Goal: Find specific page/section: Find specific page/section

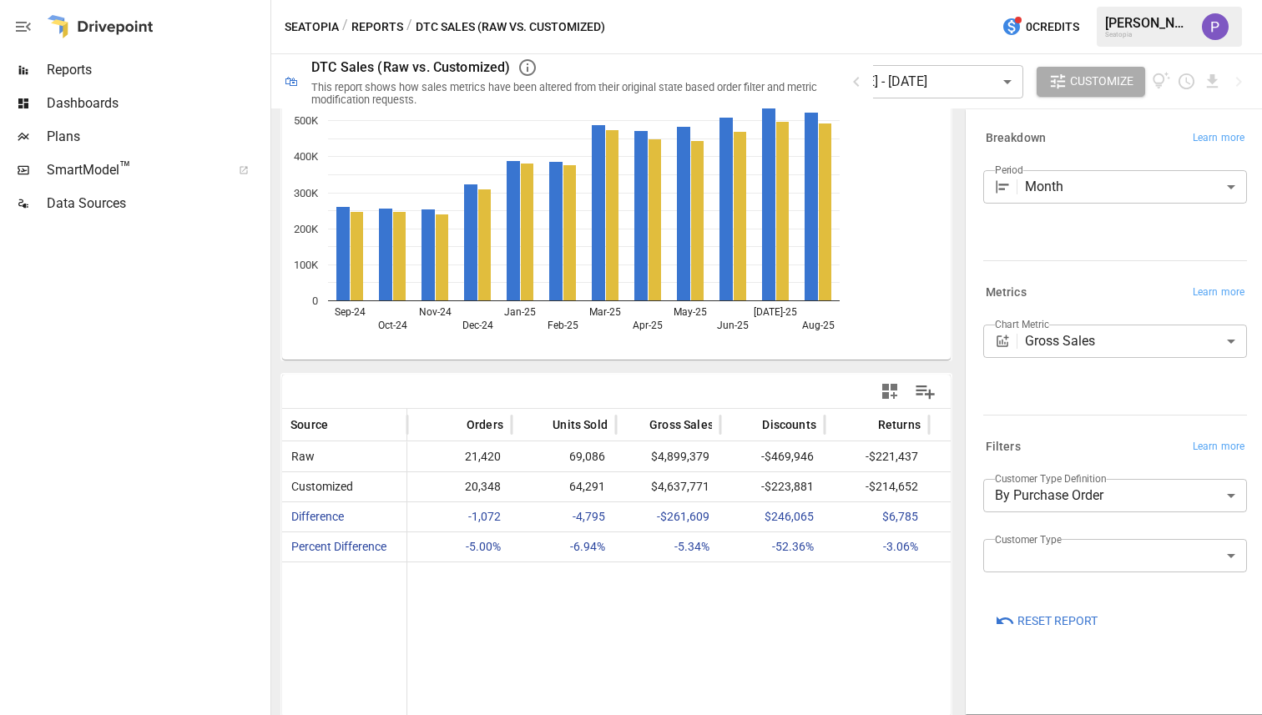
scroll to position [98, 0]
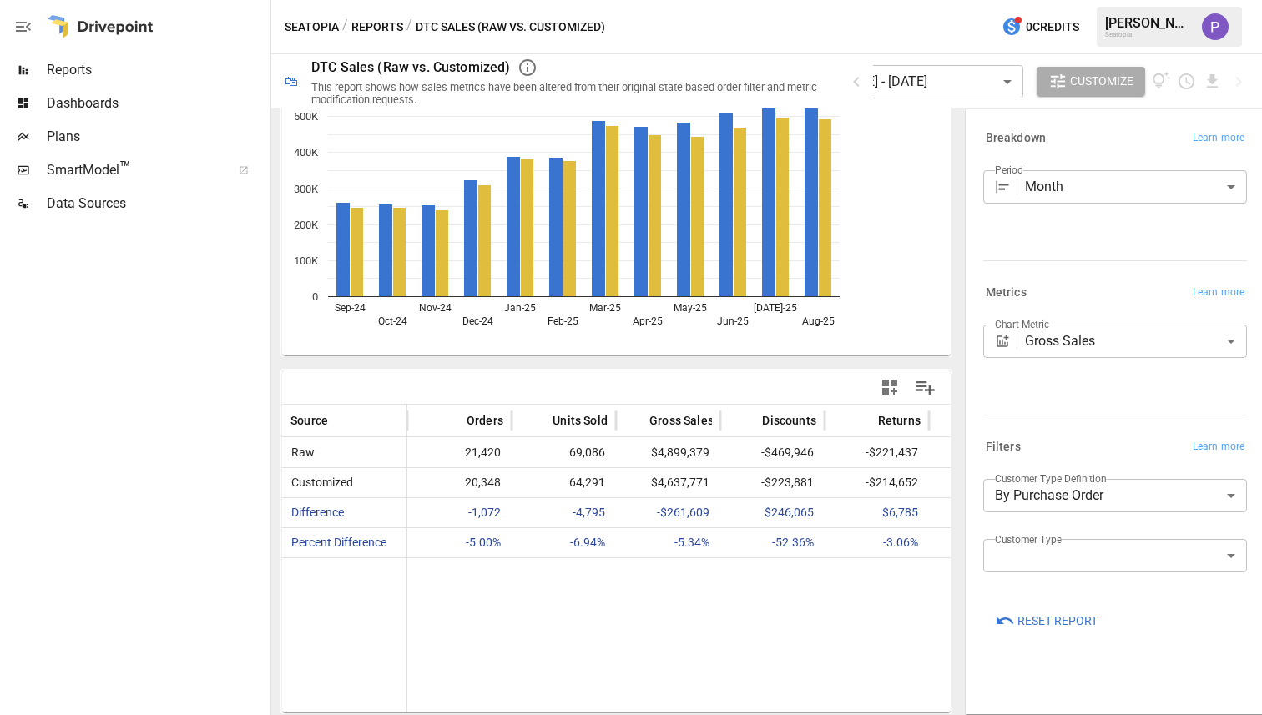
click at [1083, 0] on body "**********" at bounding box center [631, 0] width 1262 height 0
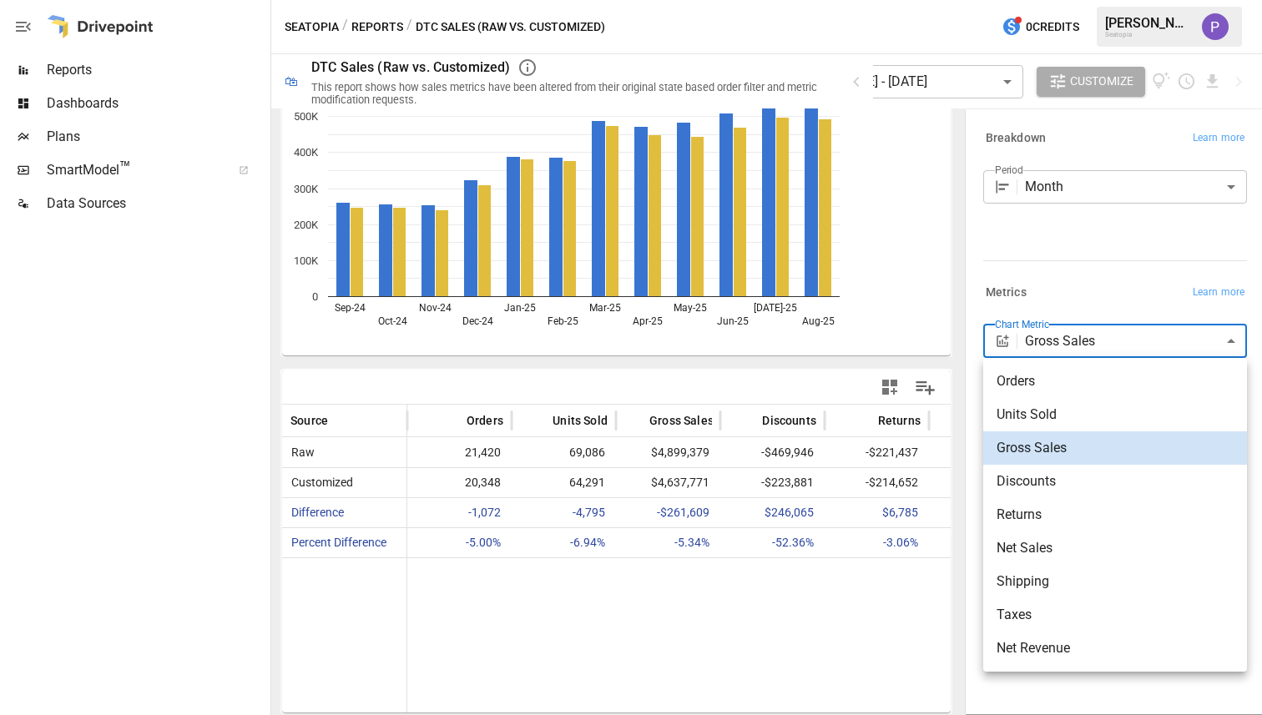
click at [1083, 345] on div at bounding box center [631, 357] width 1262 height 715
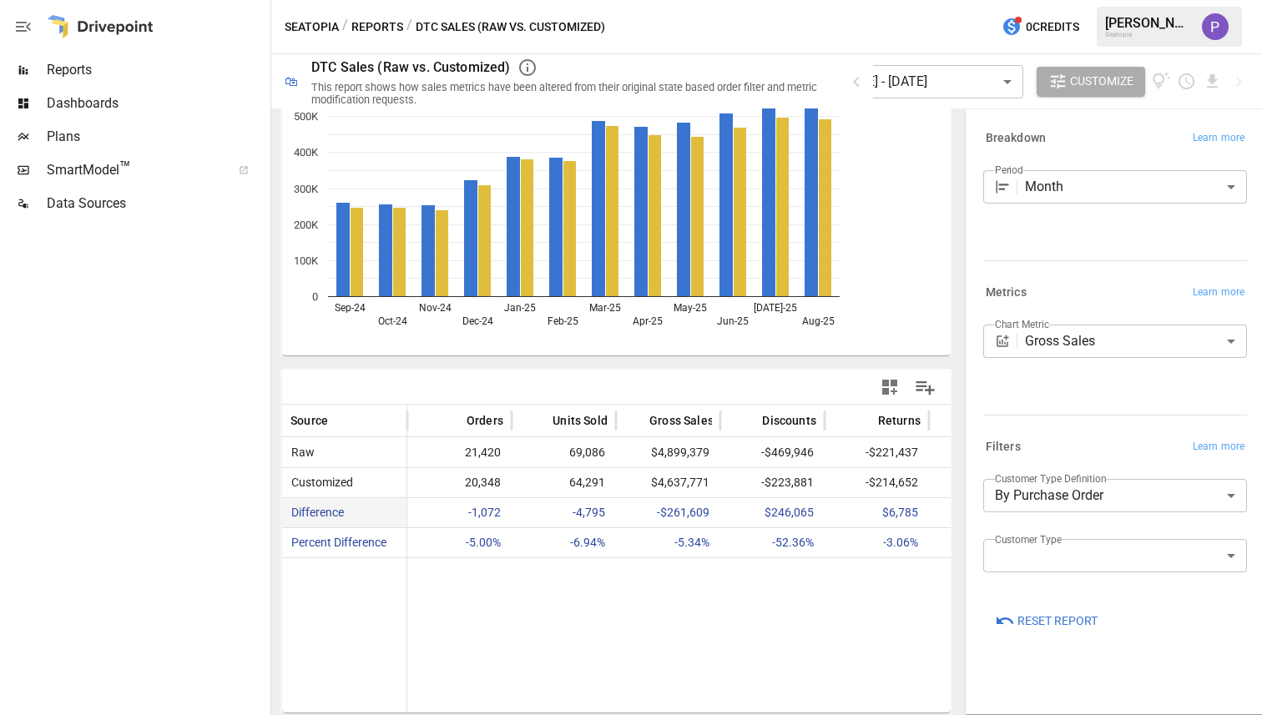
click at [498, 515] on span "-1,072" at bounding box center [460, 512] width 88 height 29
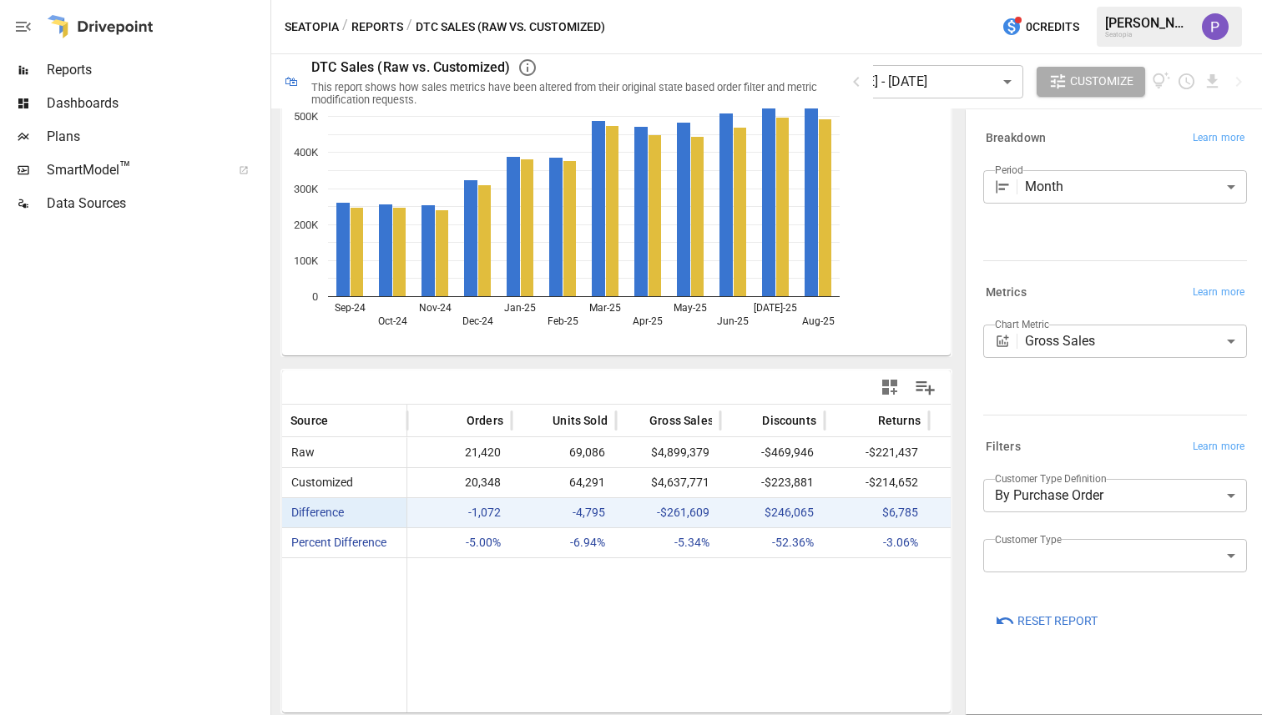
click at [488, 516] on span "-1,072" at bounding box center [460, 512] width 88 height 29
drag, startPoint x: 486, startPoint y: 567, endPoint x: 472, endPoint y: 593, distance: 29.9
click at [486, 567] on div at bounding box center [876, 634] width 939 height 155
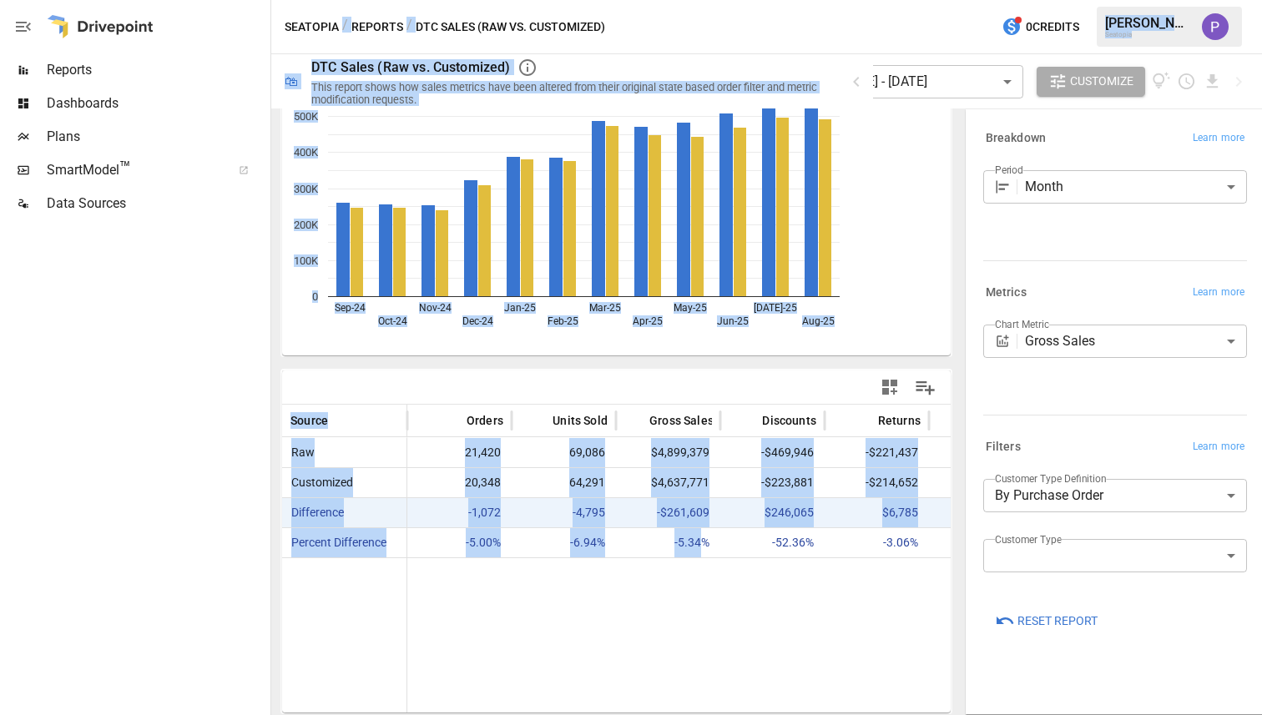
drag, startPoint x: 698, startPoint y: 542, endPoint x: 178, endPoint y: 503, distance: 522.2
click at [178, 503] on main "**********" at bounding box center [631, 357] width 1262 height 715
click at [882, 384] on icon "button" at bounding box center [889, 387] width 15 height 15
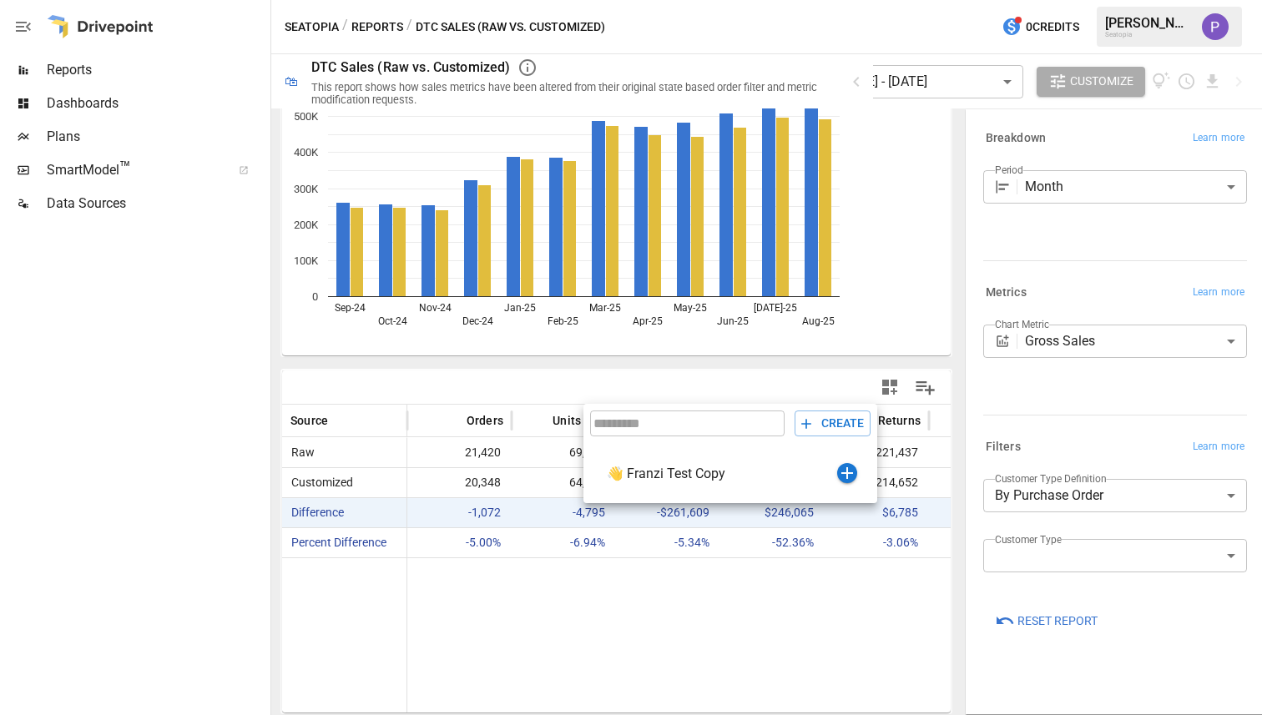
click at [821, 382] on div at bounding box center [631, 357] width 1262 height 715
